Goal: Task Accomplishment & Management: Use online tool/utility

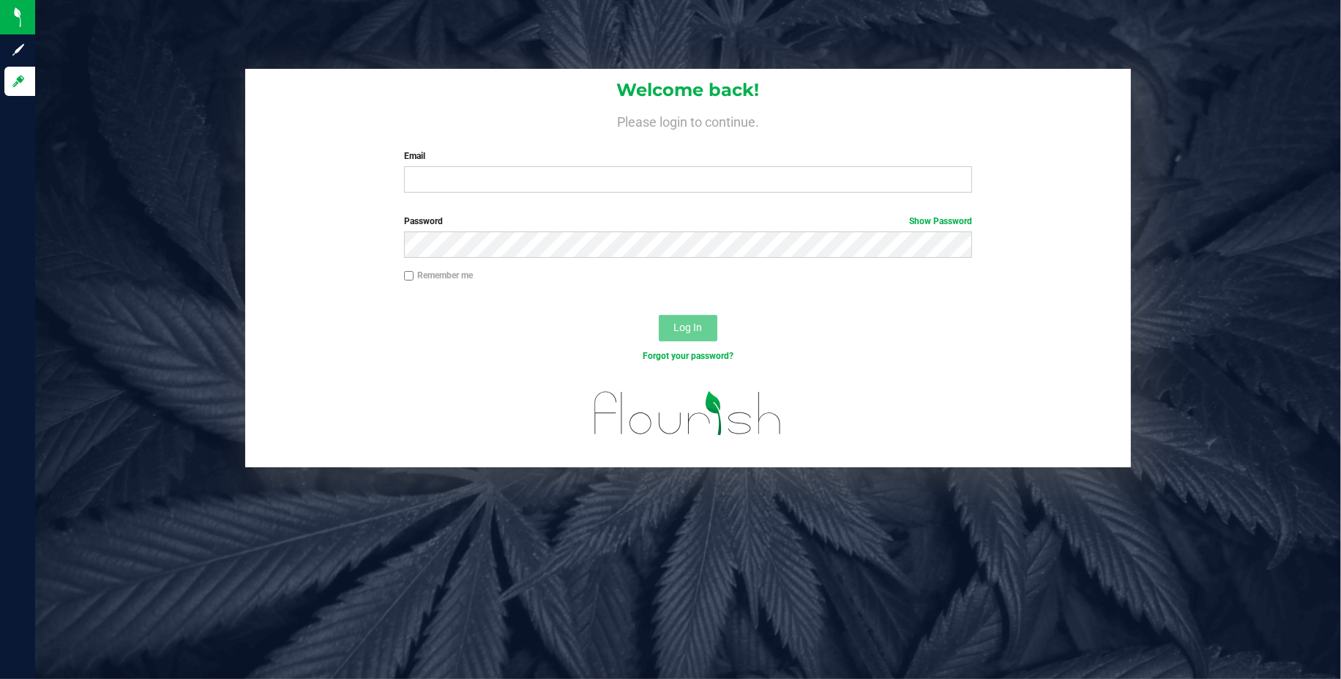
click at [404, 193] on nordpass-icon at bounding box center [404, 193] width 0 height 0
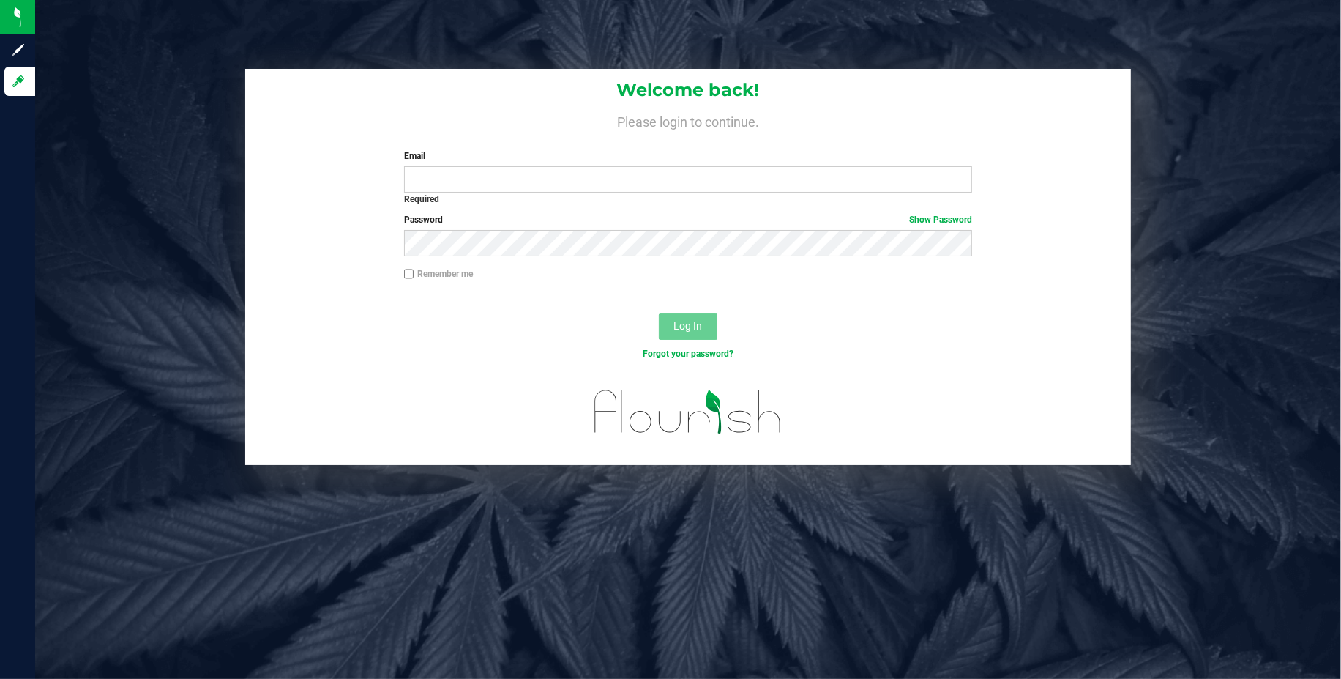
click at [0, 678] on nordpass-autofill-portal at bounding box center [0, 679] width 0 height 0
type input "[PERSON_NAME][EMAIL_ADDRESS][DOMAIN_NAME]"
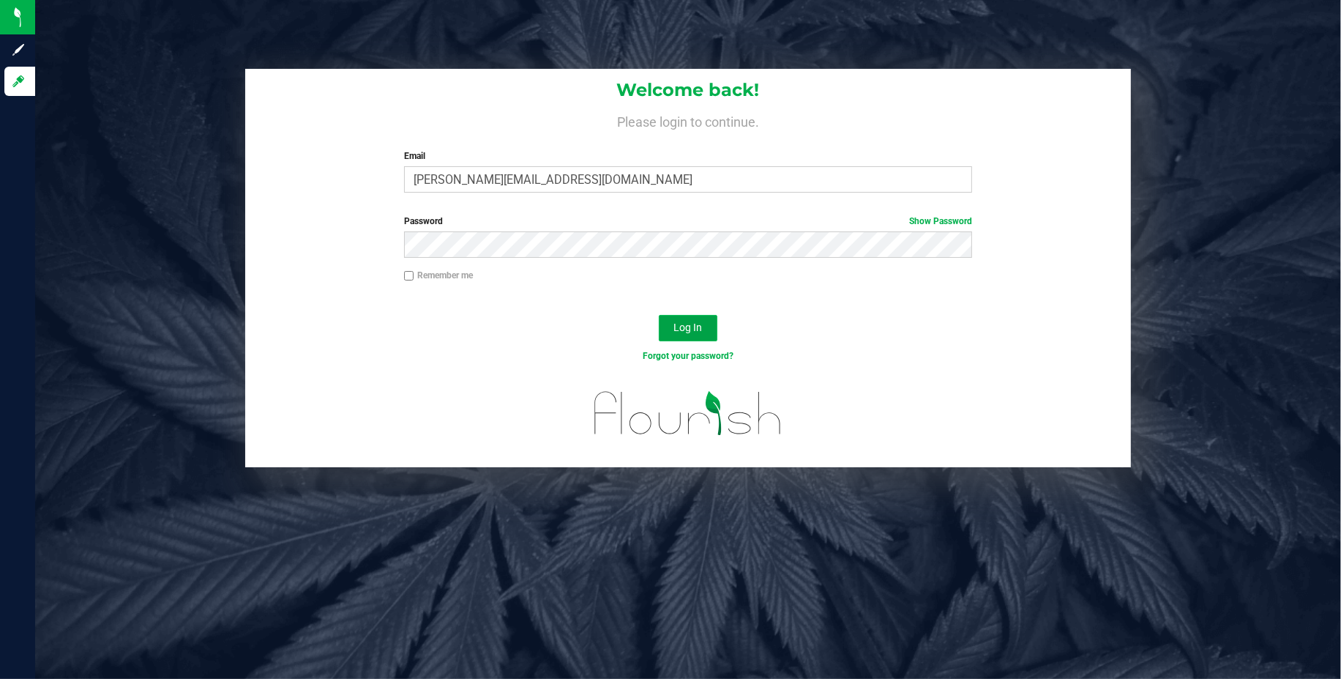
click at [677, 324] on span "Log In" at bounding box center [688, 327] width 29 height 12
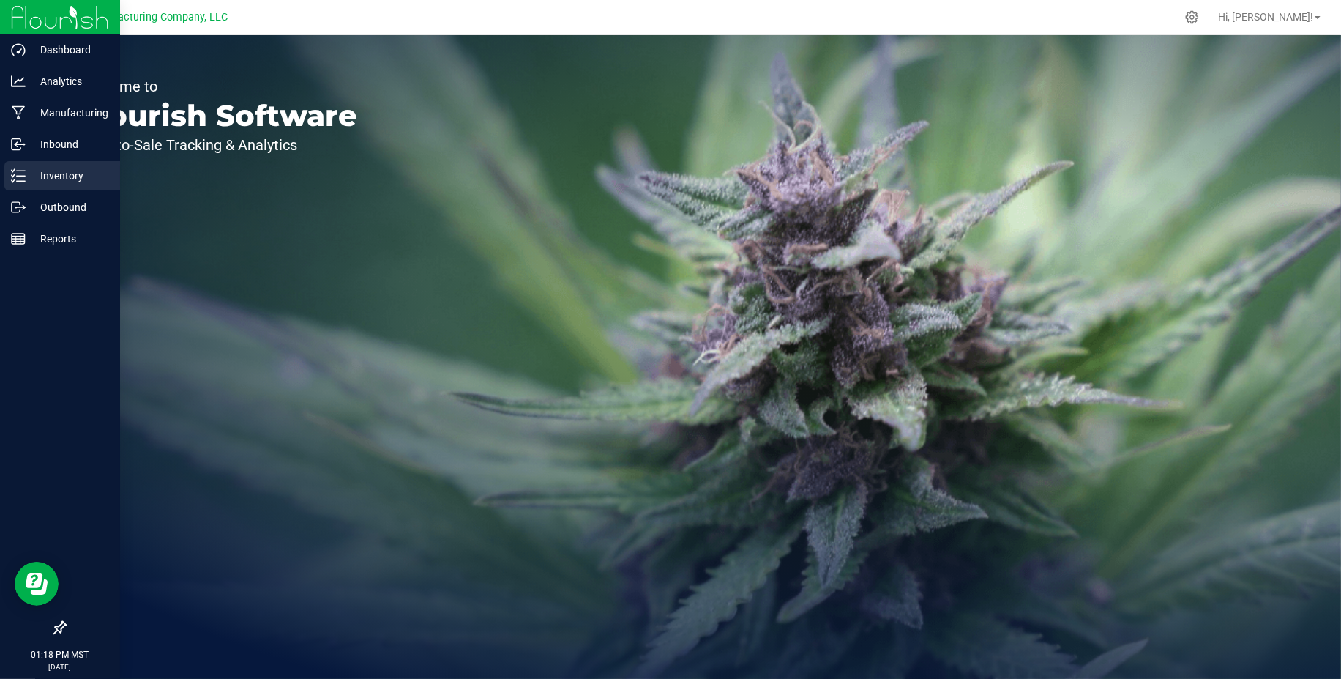
click at [71, 186] on div "Inventory" at bounding box center [62, 175] width 116 height 29
